Goal: Browse casually: Explore the website without a specific task or goal

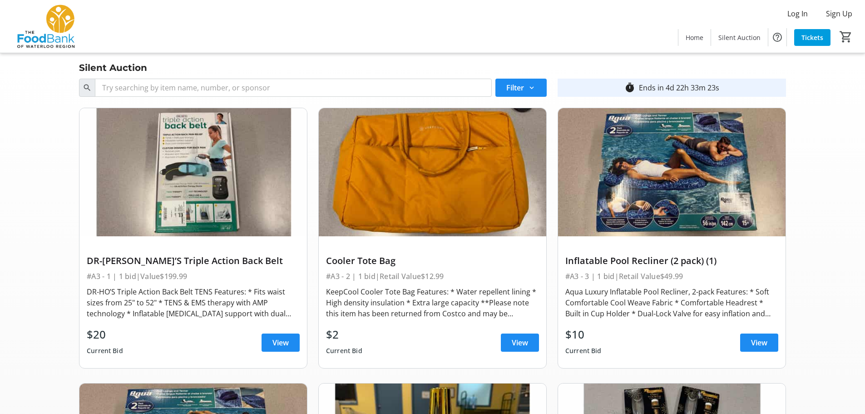
scroll to position [2499, 0]
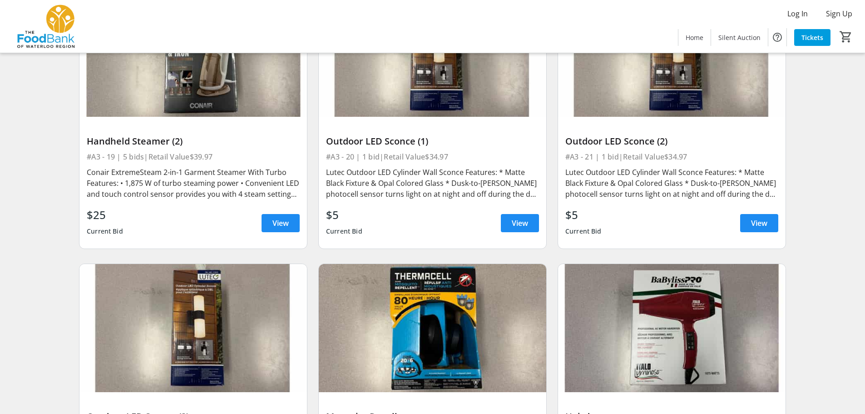
scroll to position [1726, 0]
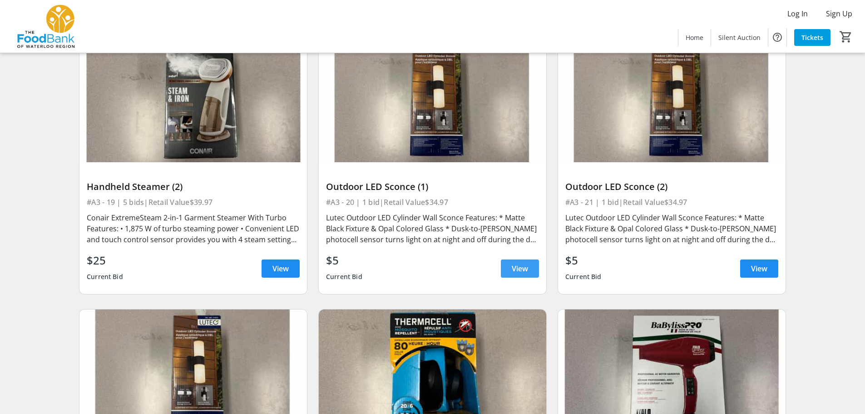
click at [516, 267] on span "View" at bounding box center [520, 268] width 16 height 11
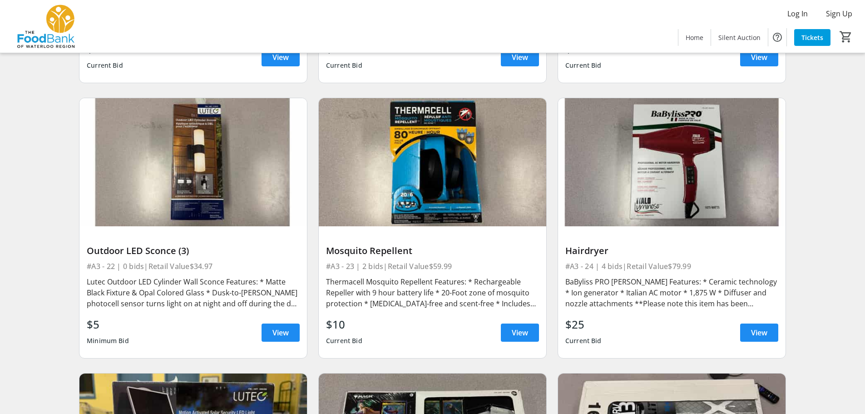
scroll to position [1953, 0]
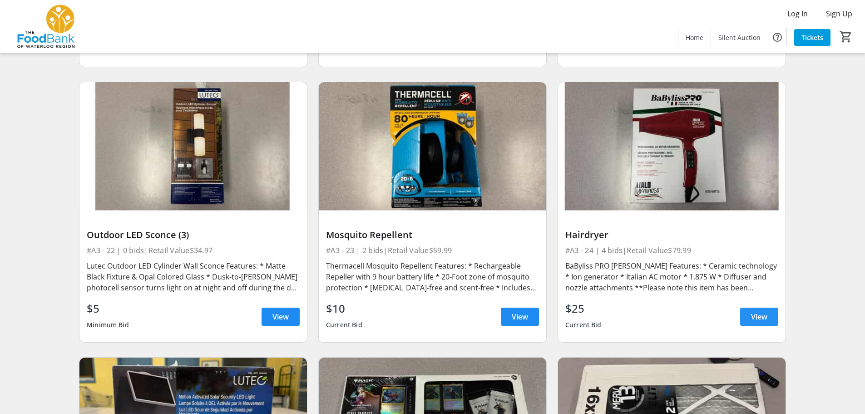
click at [751, 317] on span "View" at bounding box center [759, 316] width 16 height 11
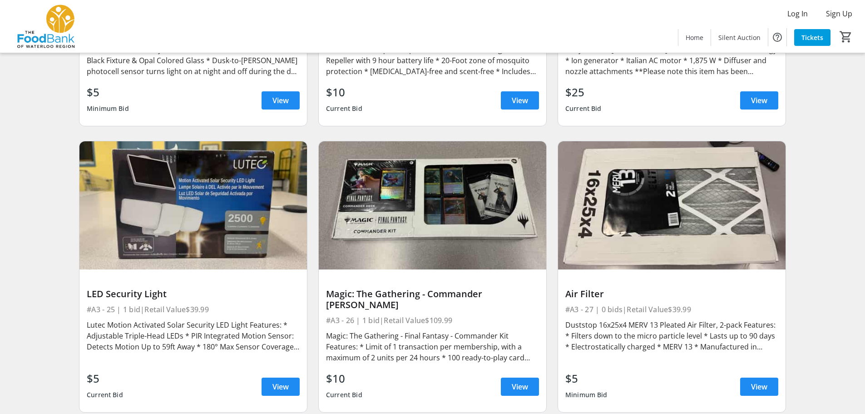
scroll to position [2271, 0]
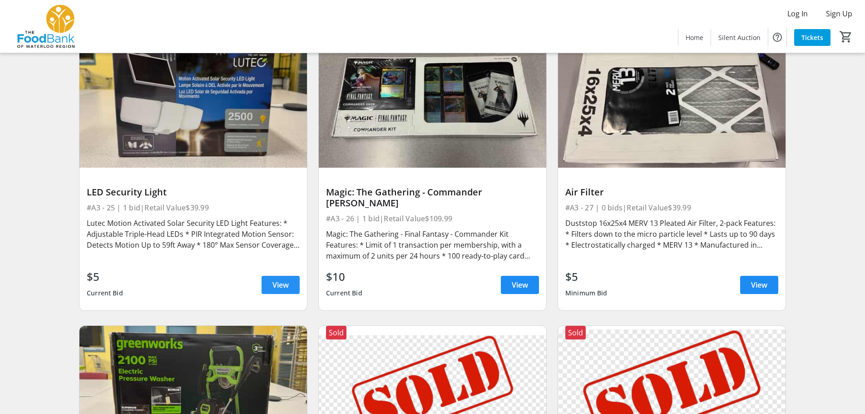
click at [281, 279] on span "View" at bounding box center [281, 284] width 16 height 11
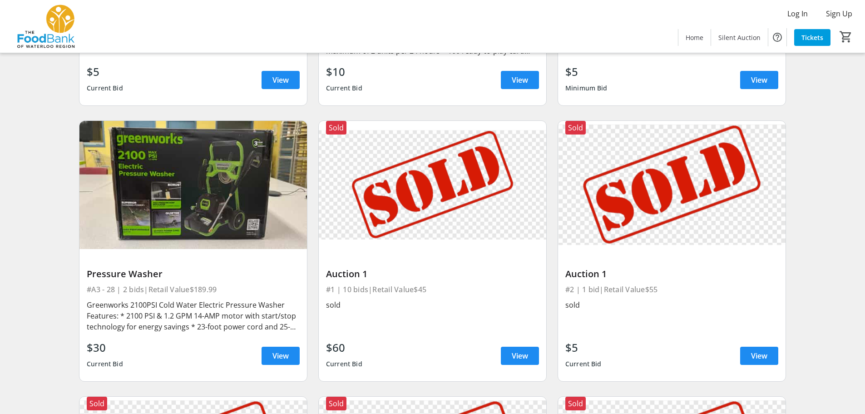
scroll to position [2499, 0]
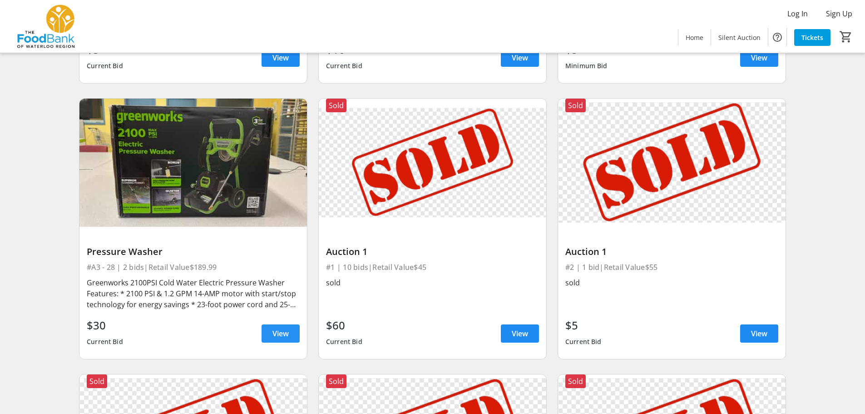
click at [270, 323] on span at bounding box center [281, 334] width 38 height 22
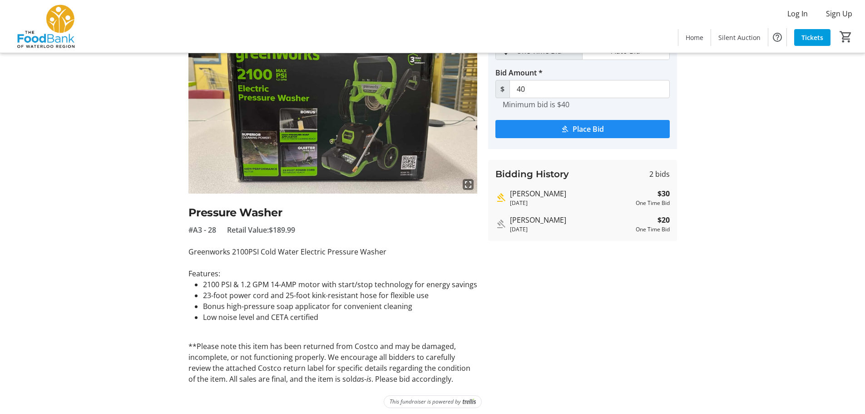
scroll to position [60, 0]
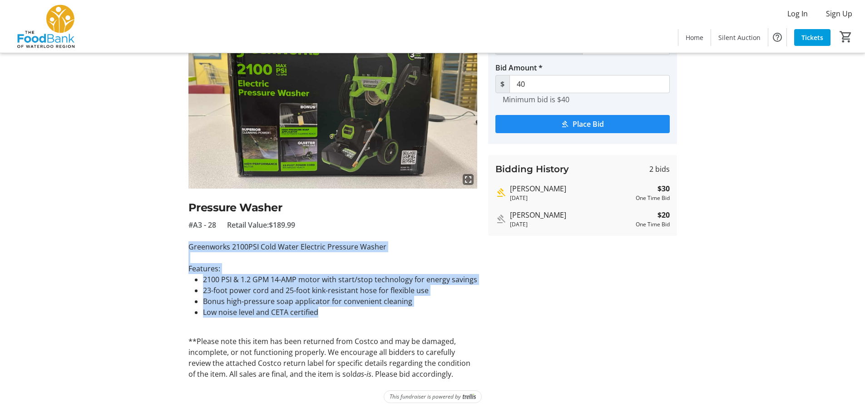
drag, startPoint x: 339, startPoint y: 315, endPoint x: 169, endPoint y: 245, distance: 184.2
click at [169, 245] on div "fullscreen Pressure Washer #A3 - 28 Retail Value: $189.99 Greenworks 2100PSI Co…" at bounding box center [433, 202] width 600 height 353
click at [153, 256] on div "fullscreen Pressure Washer #A3 - 28 Retail Value: $189.99 Greenworks 2100PSI Co…" at bounding box center [433, 202] width 600 height 353
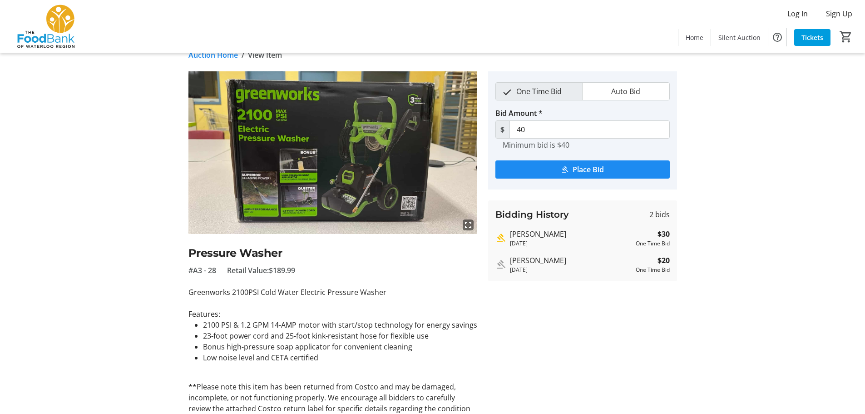
scroll to position [0, 0]
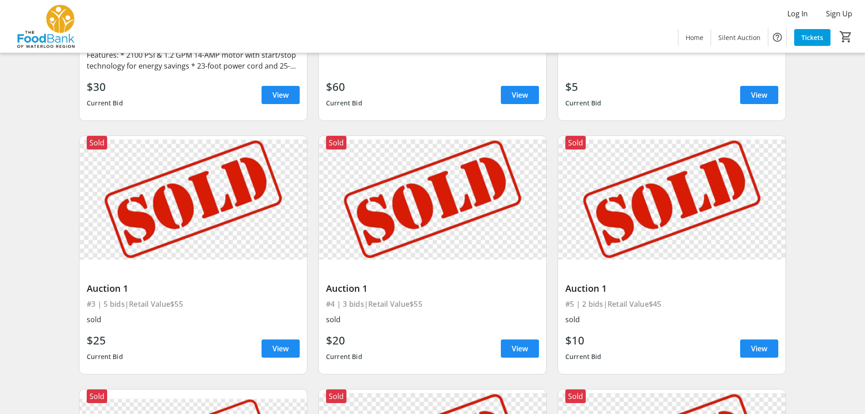
scroll to position [3075, 0]
